Goal: Information Seeking & Learning: Understand process/instructions

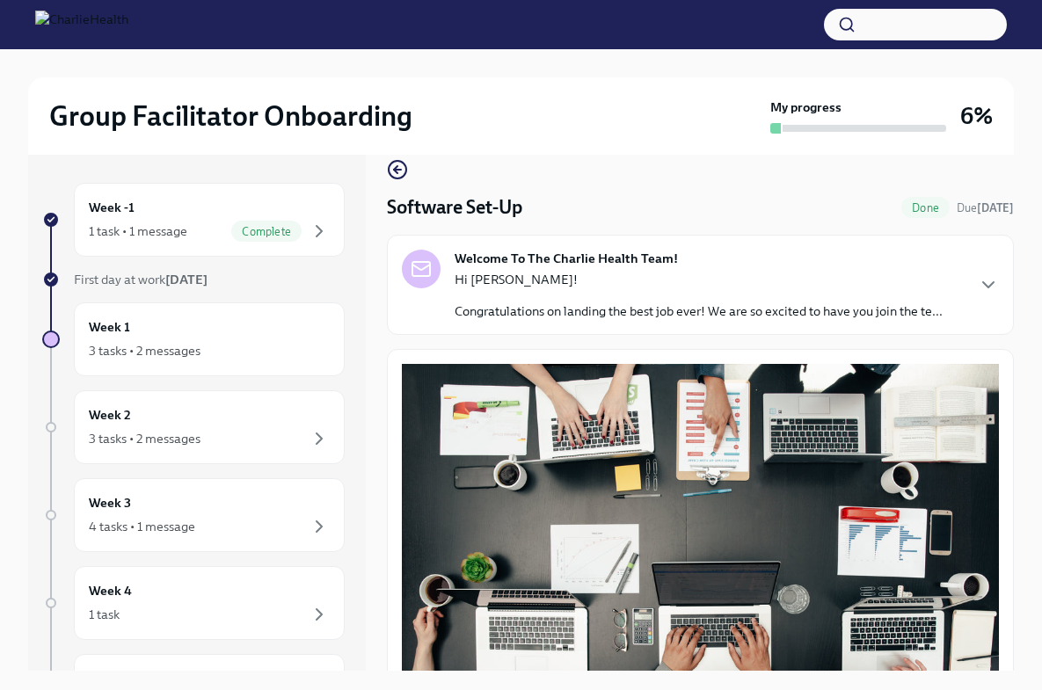
scroll to position [25, 0]
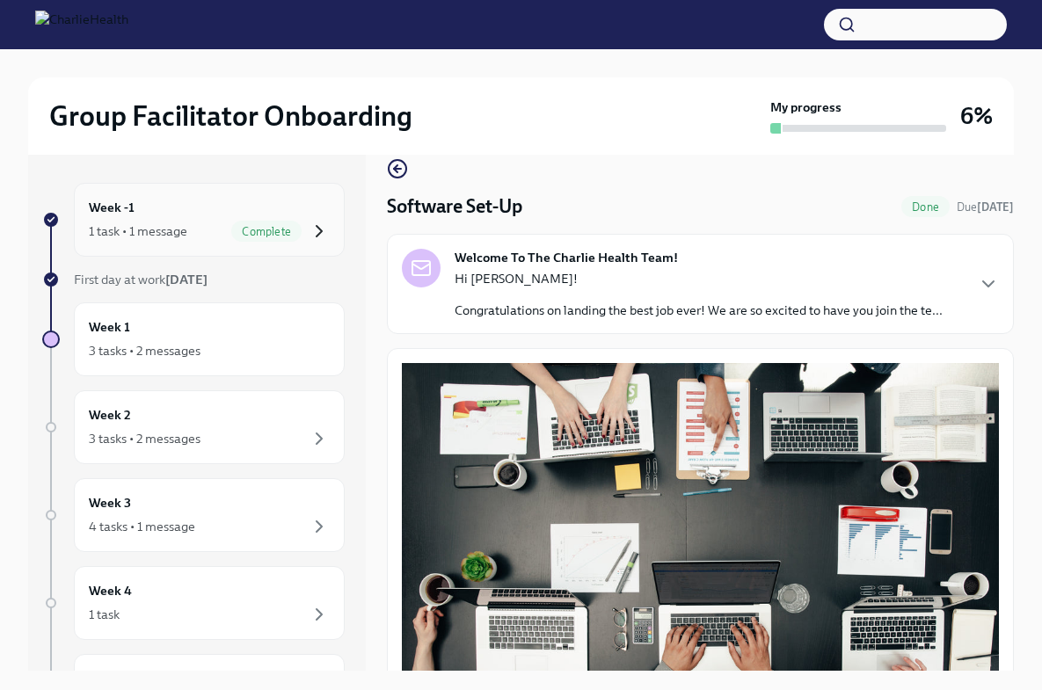
click at [309, 241] on icon "button" at bounding box center [319, 231] width 21 height 21
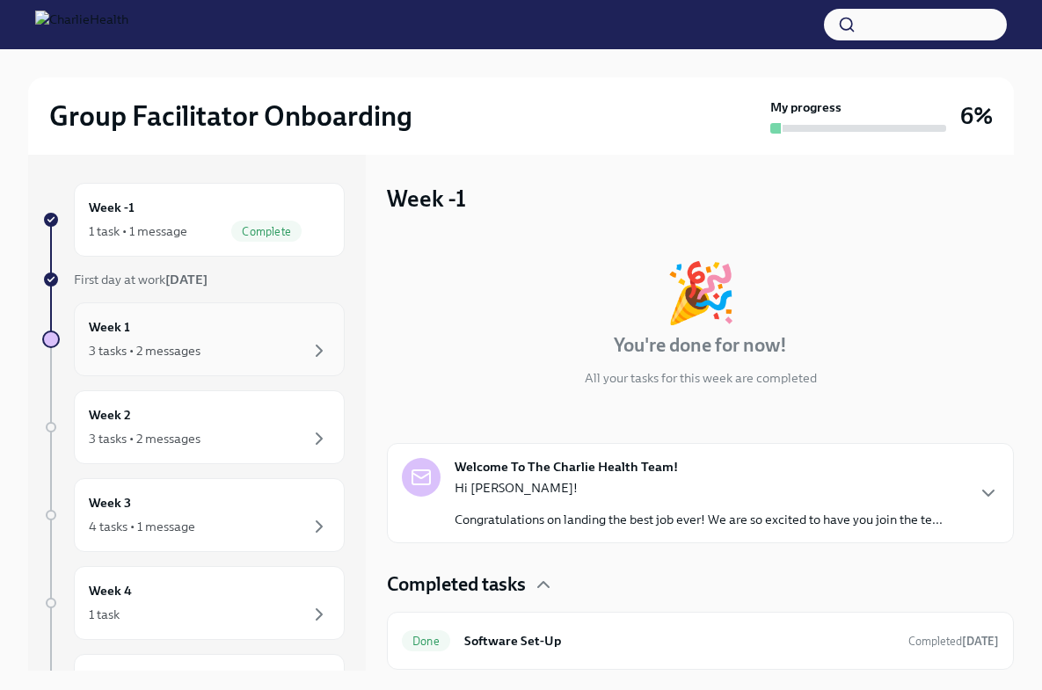
click at [215, 315] on div "Week 1 3 tasks • 2 messages" at bounding box center [209, 339] width 271 height 74
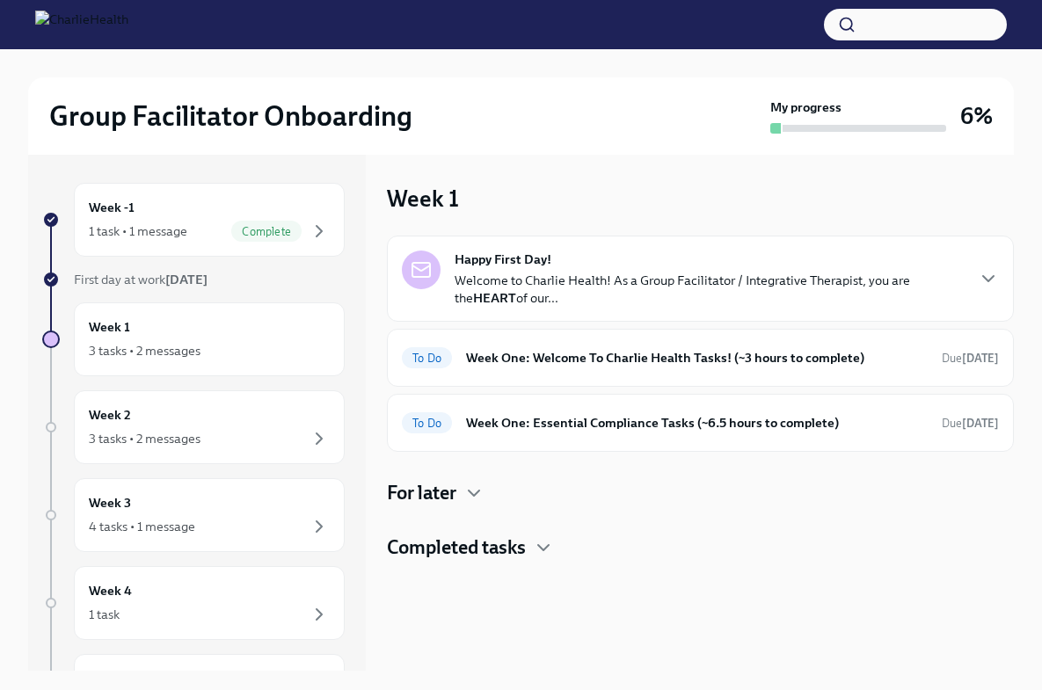
click at [507, 298] on p "Welcome to Charlie Health! As a Group Facilitator / Integrative Therapist, you …" at bounding box center [709, 289] width 509 height 35
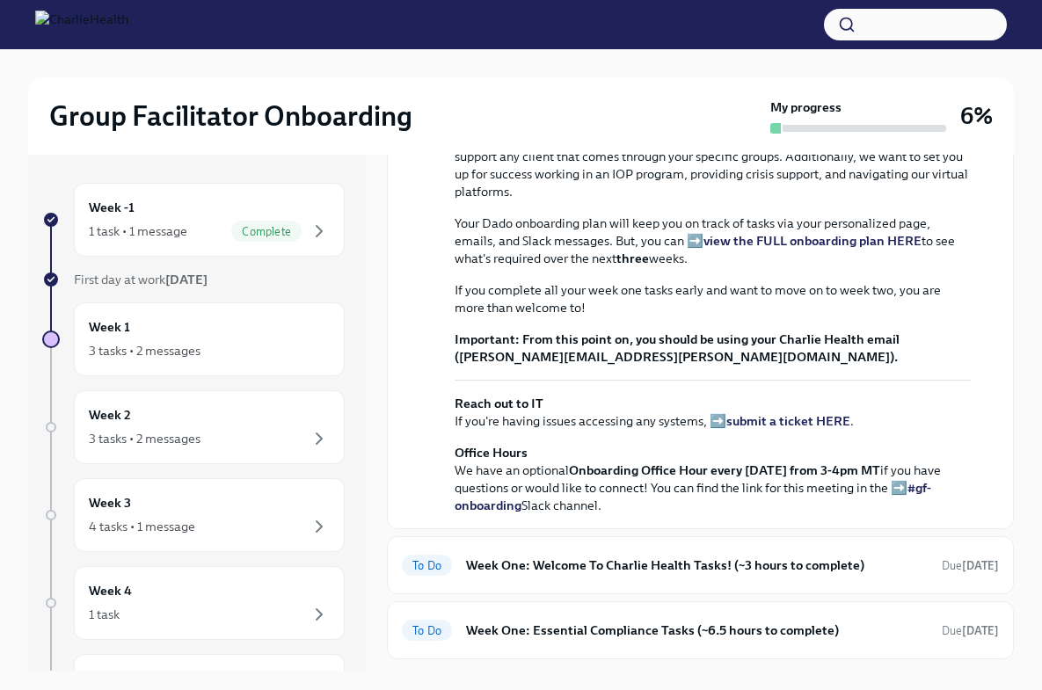
scroll to position [318, 0]
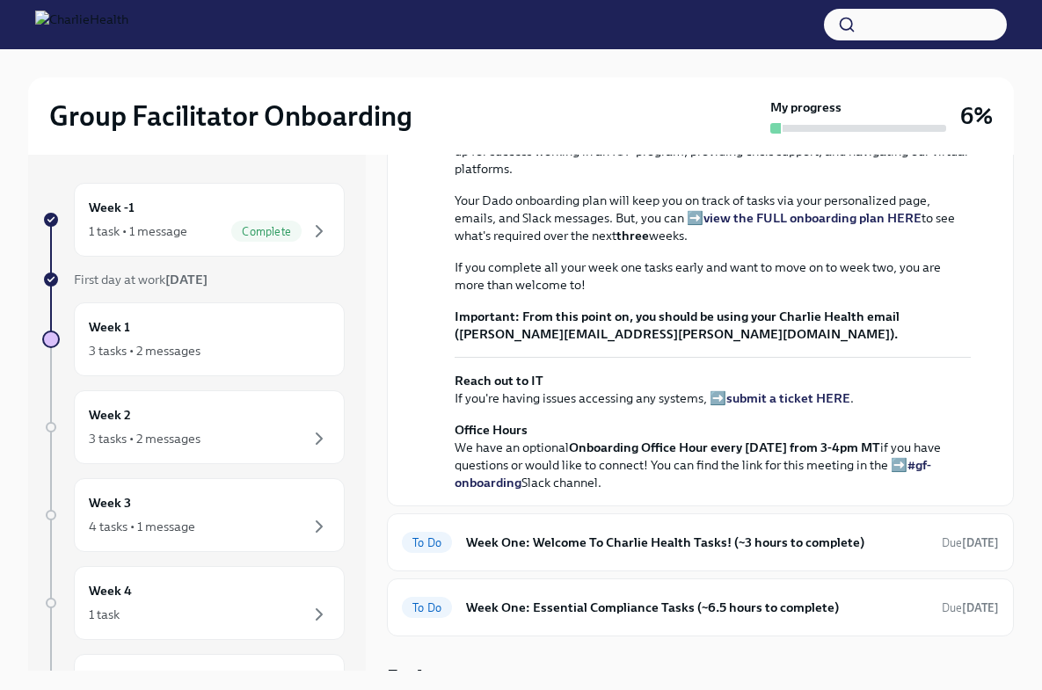
click at [719, 226] on strong "view the FULL onboarding plan HERE" at bounding box center [812, 218] width 218 height 16
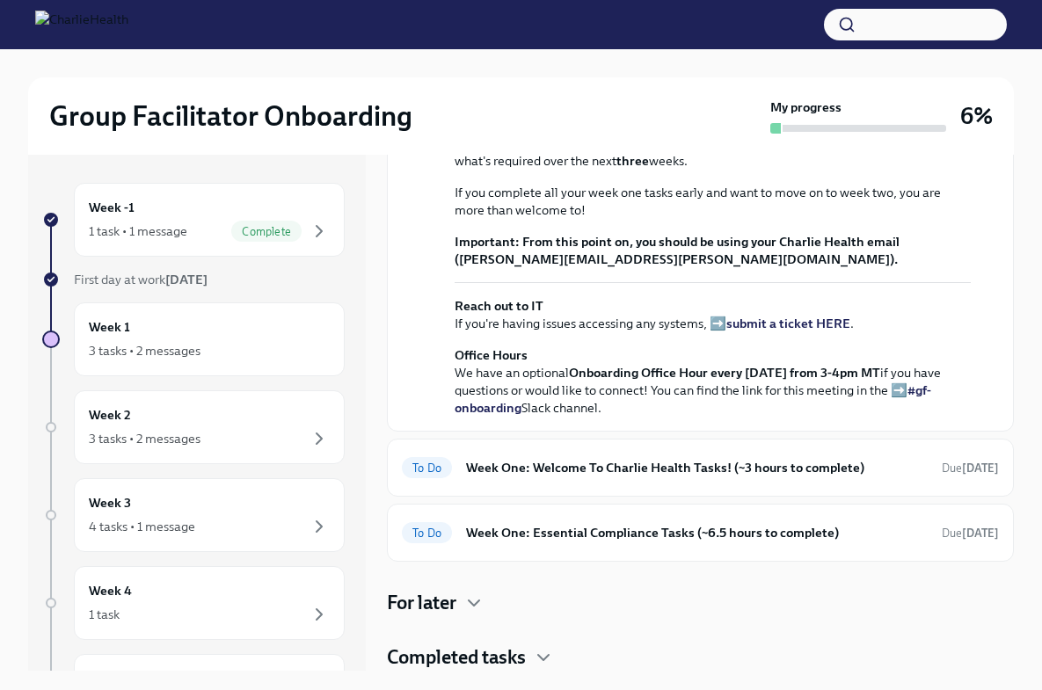
scroll to position [565, 0]
click at [542, 482] on div "To Do Week One: Welcome To Charlie Health Tasks! (~3 hours to complete) Due [DA…" at bounding box center [700, 468] width 597 height 28
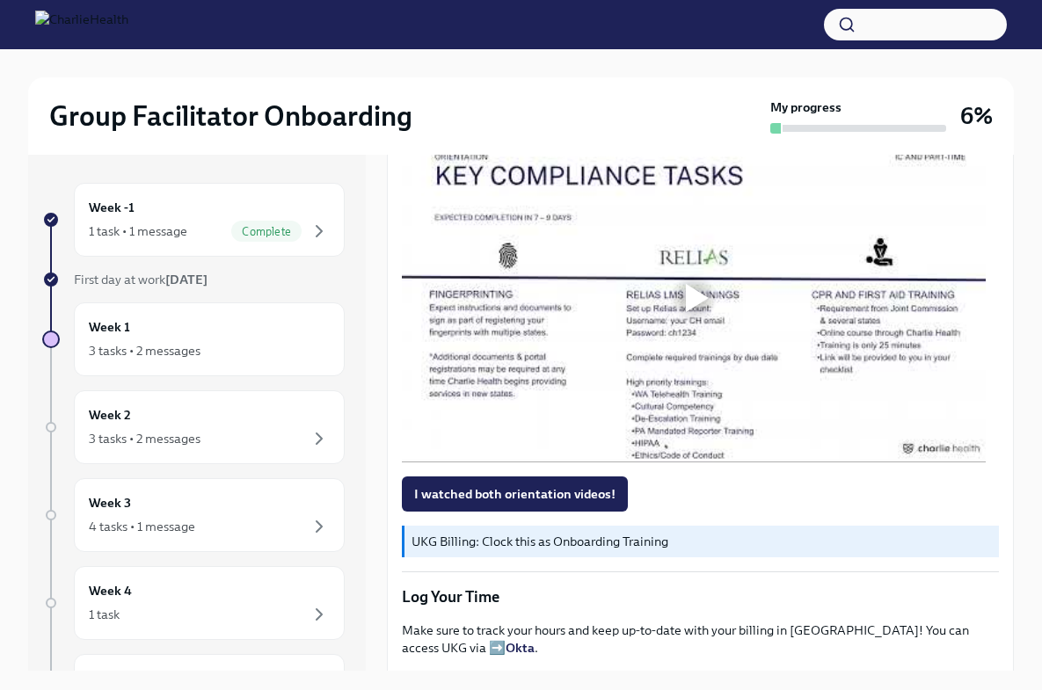
scroll to position [1230, 0]
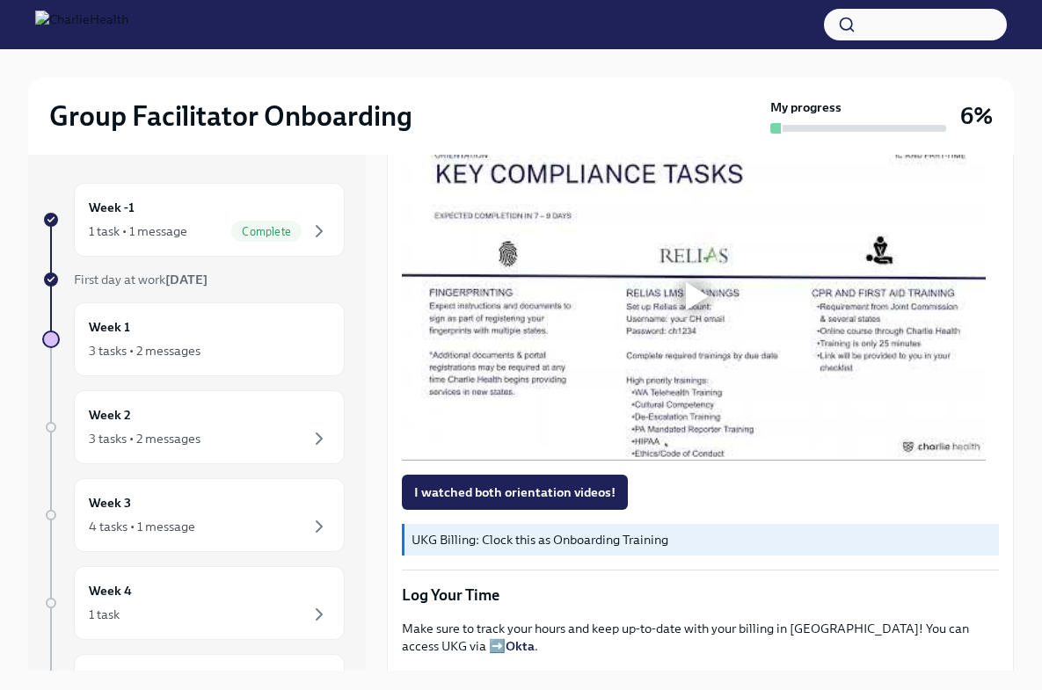
click at [542, 495] on button "I watched both orientation videos!" at bounding box center [515, 492] width 226 height 35
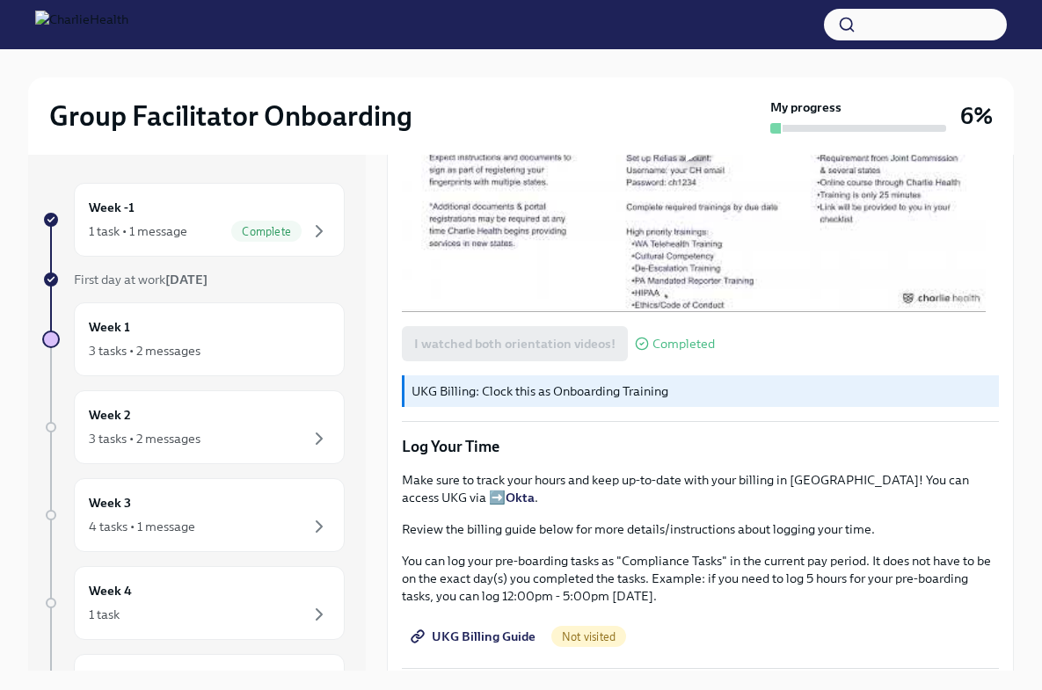
scroll to position [1388, 0]
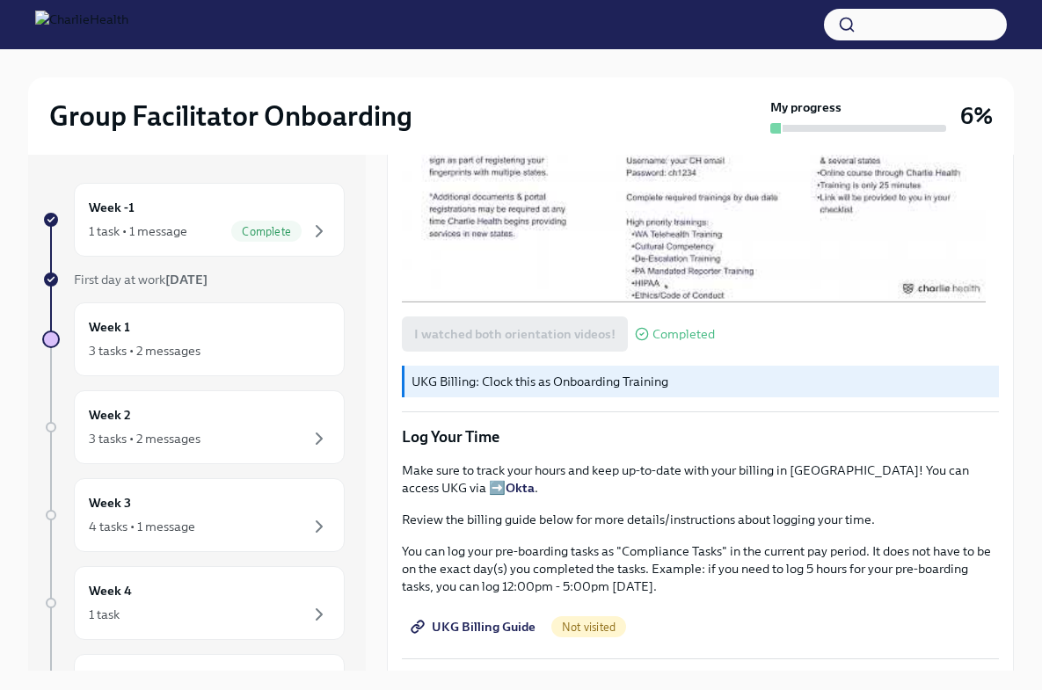
click at [506, 484] on strong "Okta" at bounding box center [520, 488] width 29 height 16
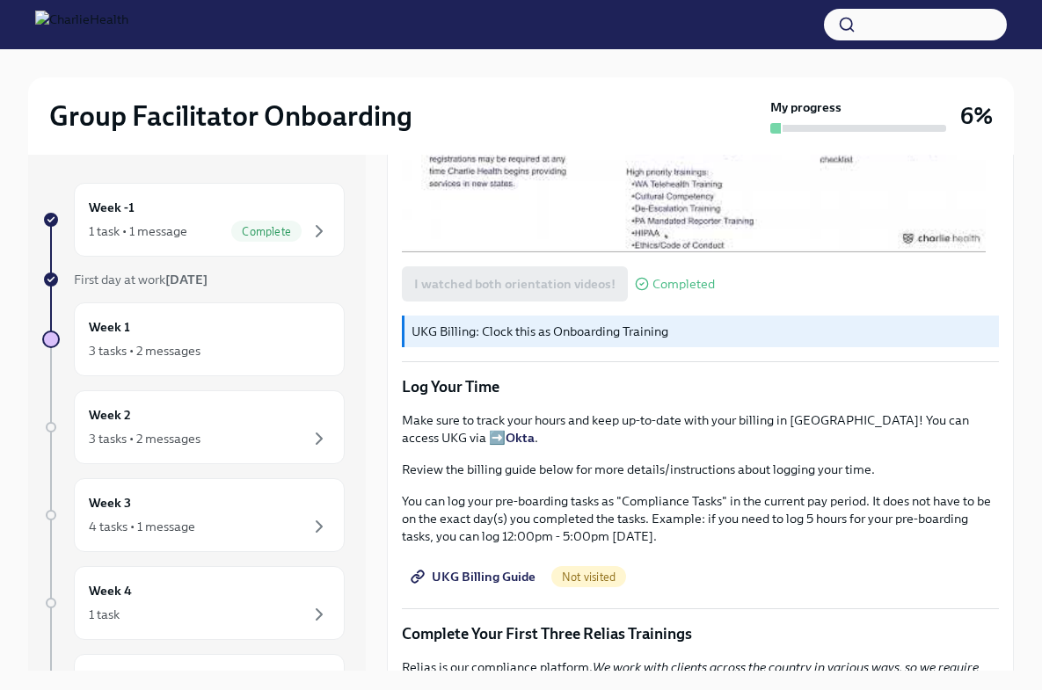
scroll to position [1444, 0]
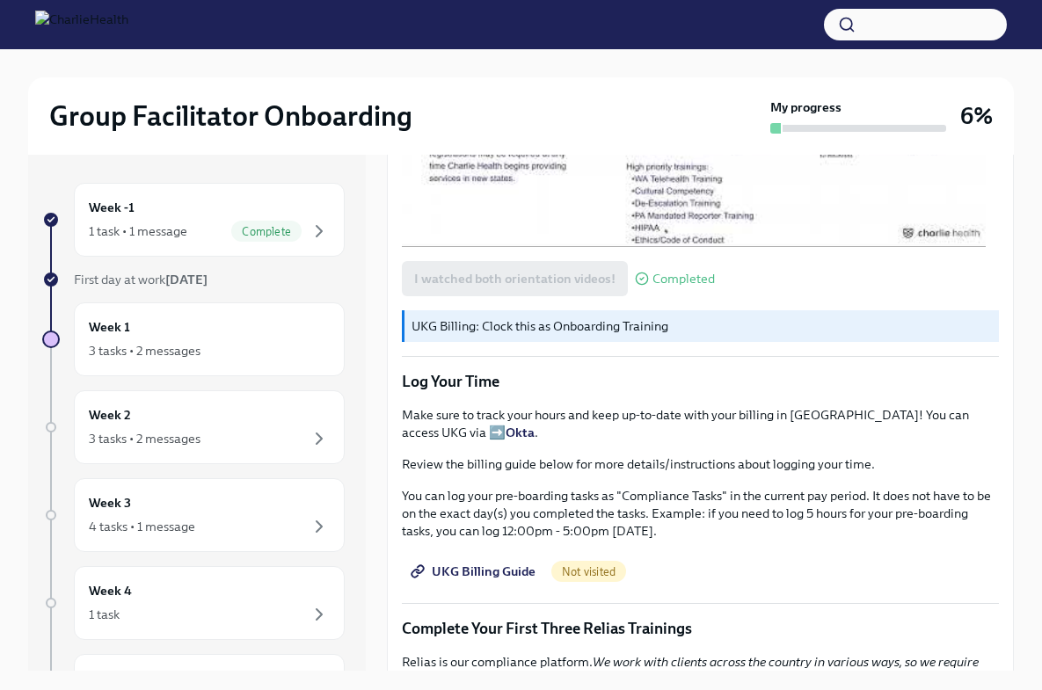
click at [462, 569] on span "UKG Billing Guide" at bounding box center [474, 572] width 121 height 18
click at [957, 406] on p "Make sure to track your hours and keep up-to-date with your billing in [GEOGRAP…" at bounding box center [700, 423] width 597 height 35
click at [509, 563] on span "UKG Billing Guide" at bounding box center [474, 572] width 121 height 18
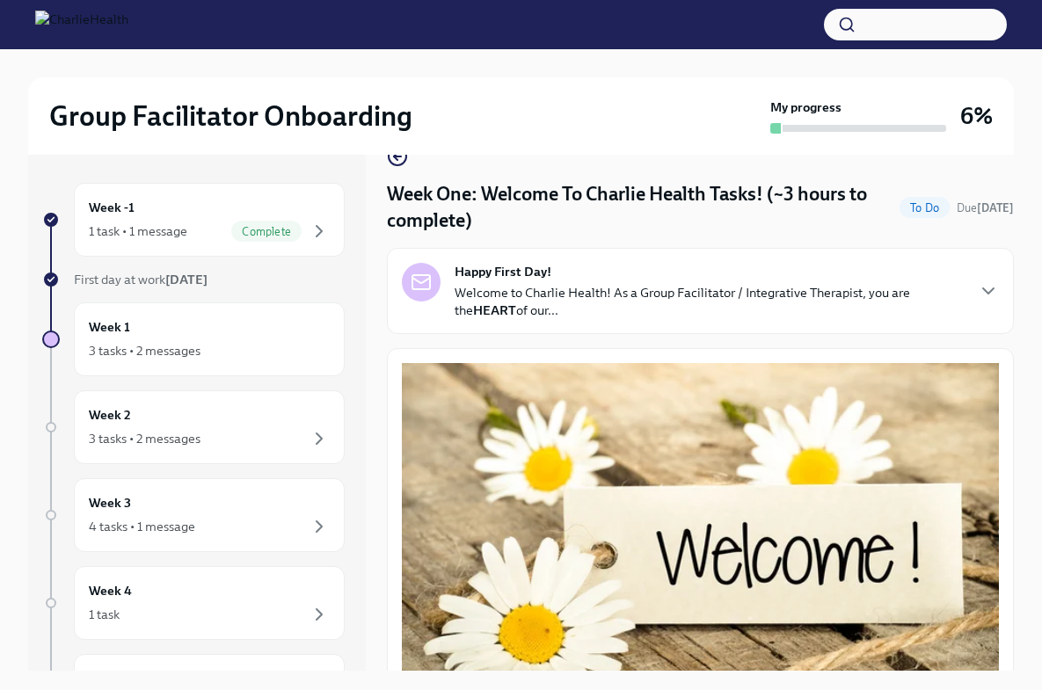
scroll to position [0, 0]
